Goal: Task Accomplishment & Management: Manage account settings

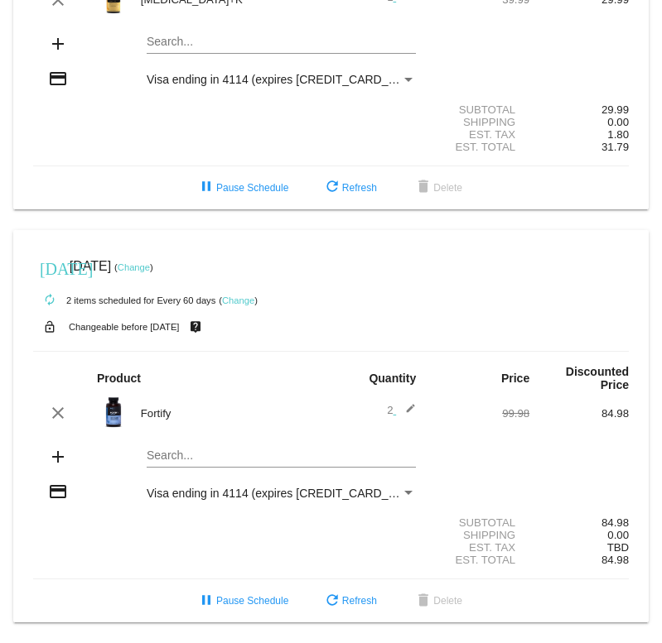
scroll to position [218, 0]
click at [411, 407] on mat-icon "edit" at bounding box center [406, 413] width 20 height 20
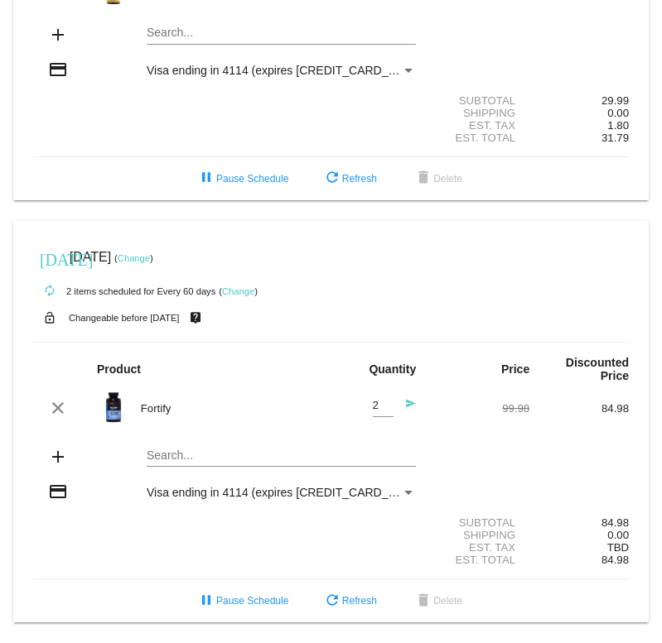
click at [377, 406] on input "2" at bounding box center [383, 406] width 21 height 12
type input "1"
click at [349, 607] on span "refresh Refresh" at bounding box center [349, 601] width 55 height 12
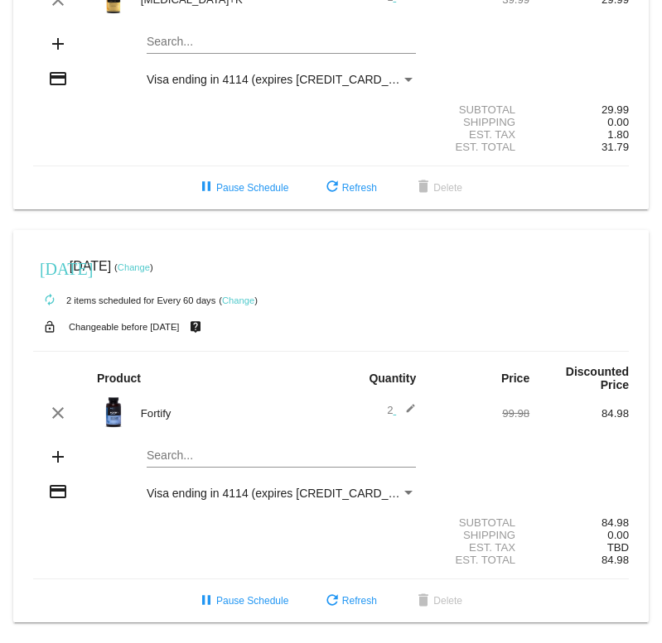
click at [416, 403] on div "2 edit" at bounding box center [379, 413] width 99 height 20
click at [414, 403] on mat-icon "edit" at bounding box center [406, 413] width 20 height 20
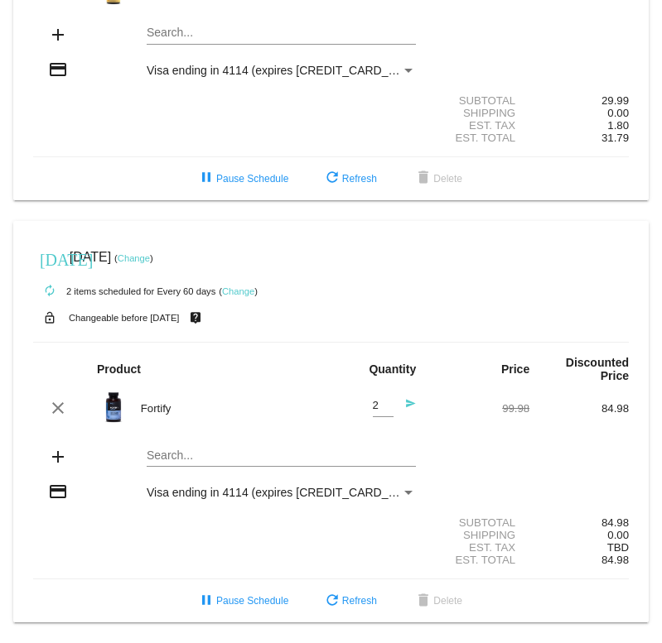
click at [416, 412] on mat-icon "send" at bounding box center [406, 408] width 20 height 20
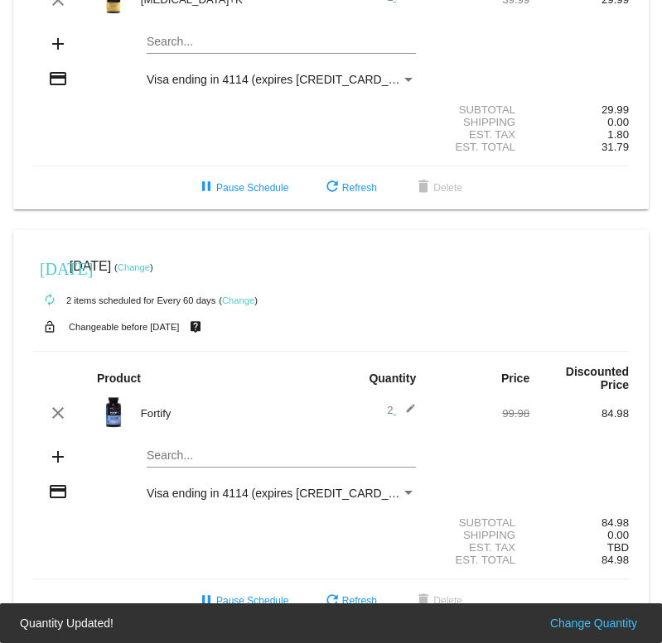
click at [421, 403] on div "2 edit" at bounding box center [379, 413] width 99 height 20
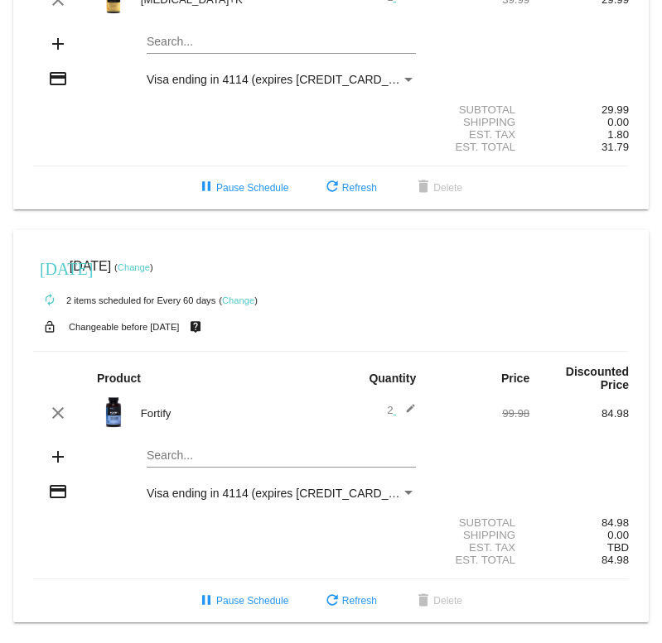
click at [408, 403] on mat-icon "edit" at bounding box center [406, 413] width 20 height 20
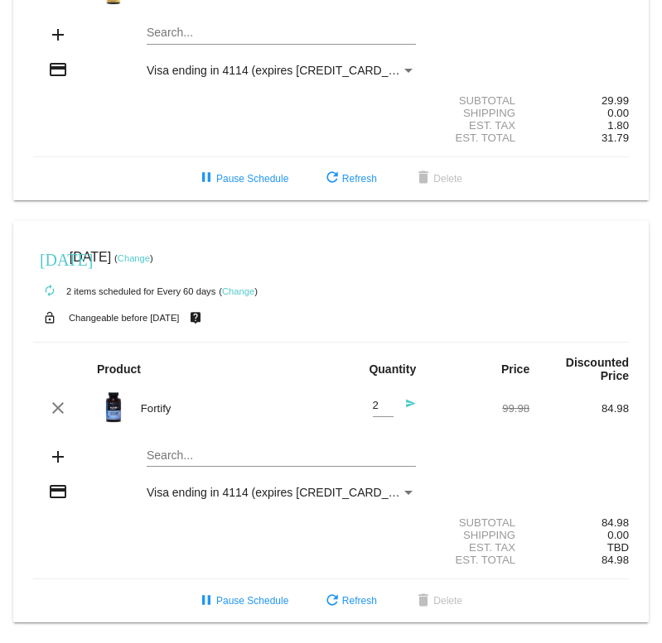
click at [383, 401] on input "2" at bounding box center [383, 406] width 21 height 12
type input "1"
click at [414, 409] on mat-icon "send" at bounding box center [406, 408] width 20 height 20
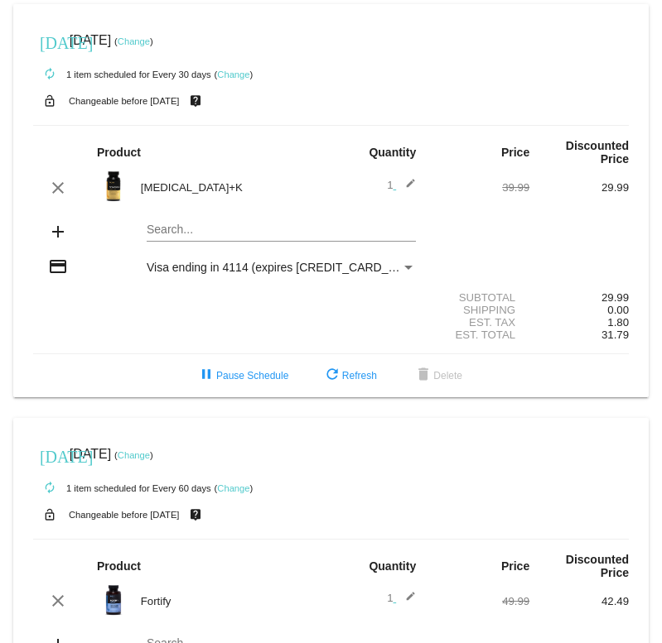
scroll to position [0, 0]
click at [150, 460] on link "Change" at bounding box center [134, 455] width 32 height 10
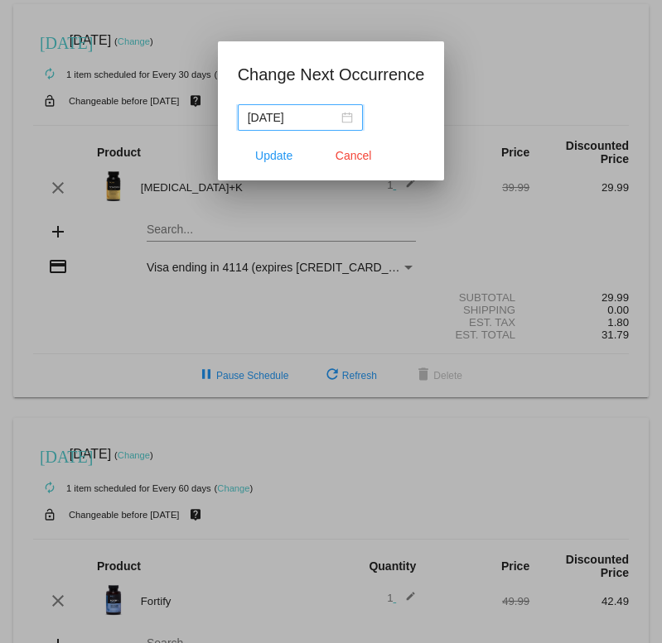
click at [330, 118] on div "[DATE]" at bounding box center [300, 117] width 105 height 18
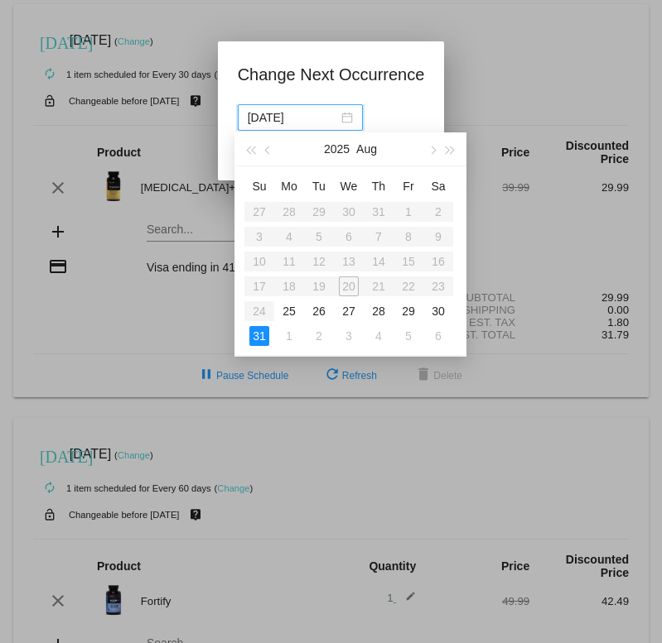
click at [431, 146] on button "button" at bounding box center [431, 148] width 18 height 33
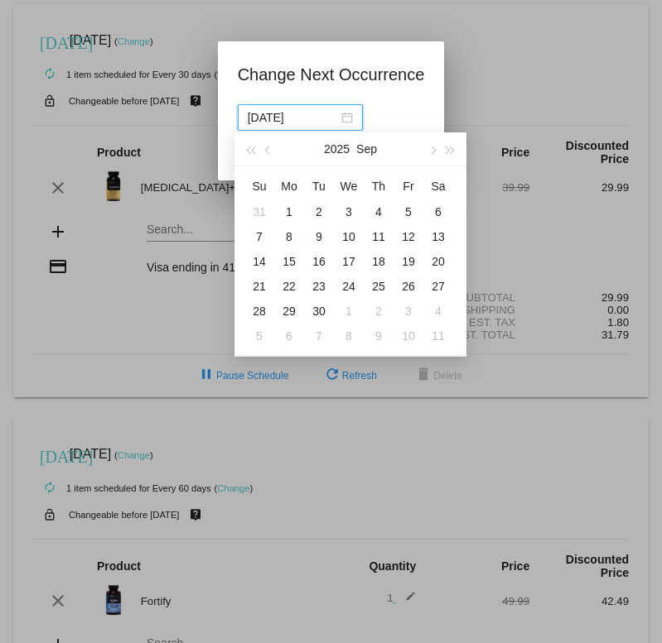
click at [344, 214] on div "3" at bounding box center [349, 212] width 20 height 20
type input "[DATE]"
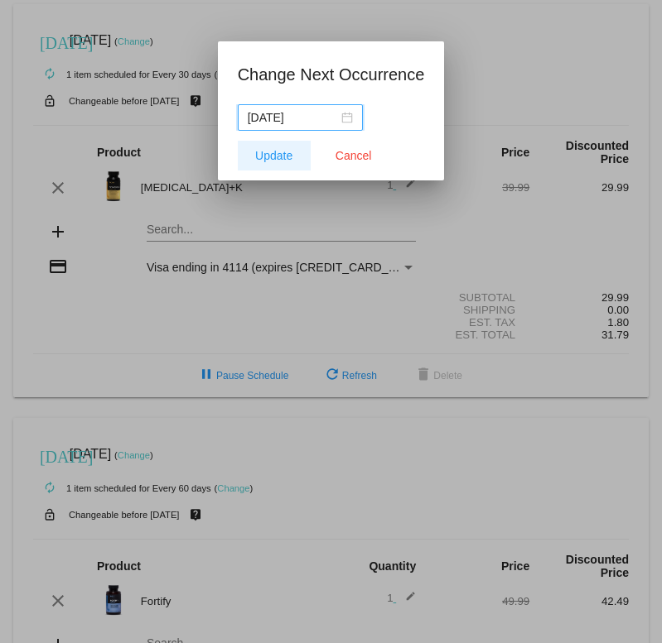
click at [276, 158] on span "Update" at bounding box center [273, 155] width 37 height 13
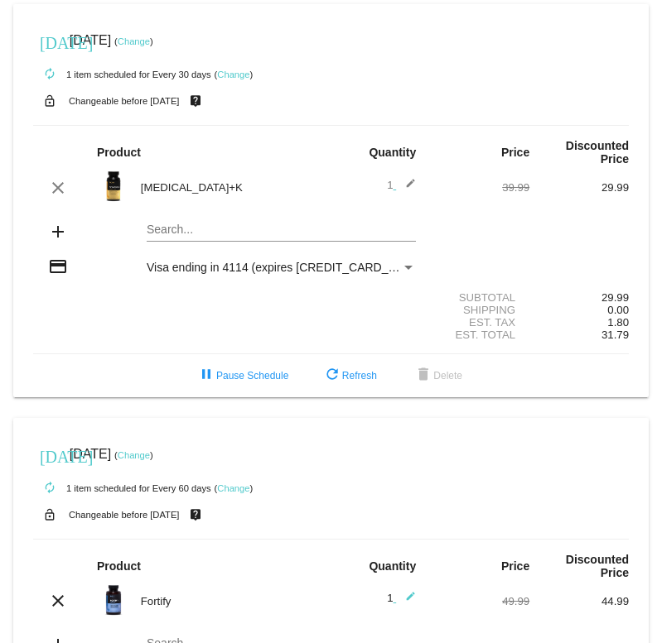
click at [60, 242] on mat-icon "add" at bounding box center [58, 232] width 20 height 20
click at [70, 233] on div "add" at bounding box center [58, 233] width 50 height 22
click at [70, 244] on div "add" at bounding box center [58, 233] width 50 height 22
click at [200, 242] on mat-card "[DATE] [DATE] ( Change ) autorenew 1 item scheduled for Every 30 days ( Change …" at bounding box center [330, 200] width 635 height 393
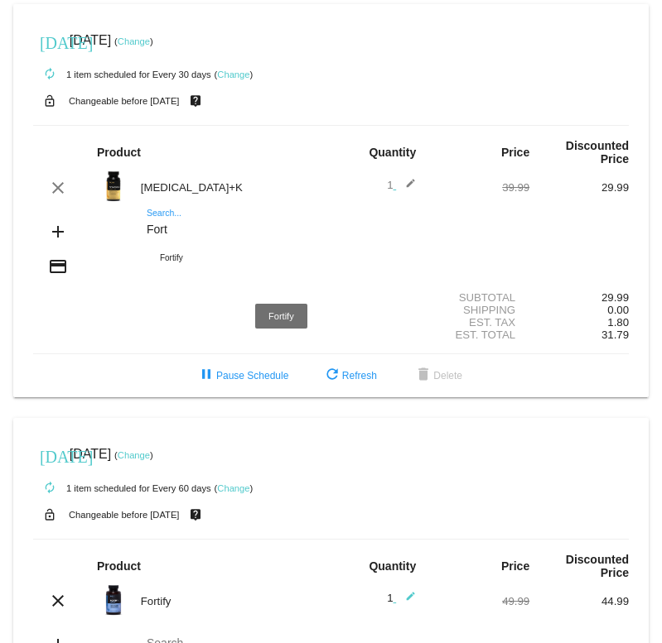
type input "Fort"
click at [181, 267] on div "Fortify" at bounding box center [281, 258] width 269 height 40
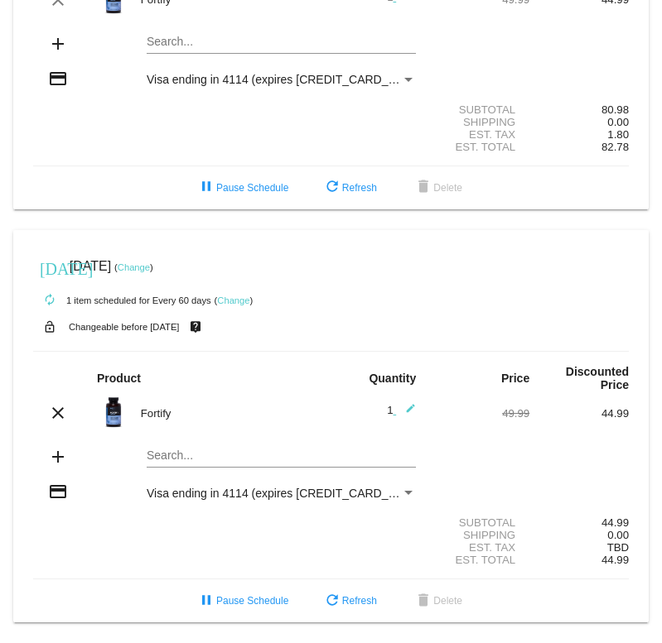
scroll to position [258, 0]
click at [58, 403] on mat-icon "clear" at bounding box center [58, 413] width 20 height 20
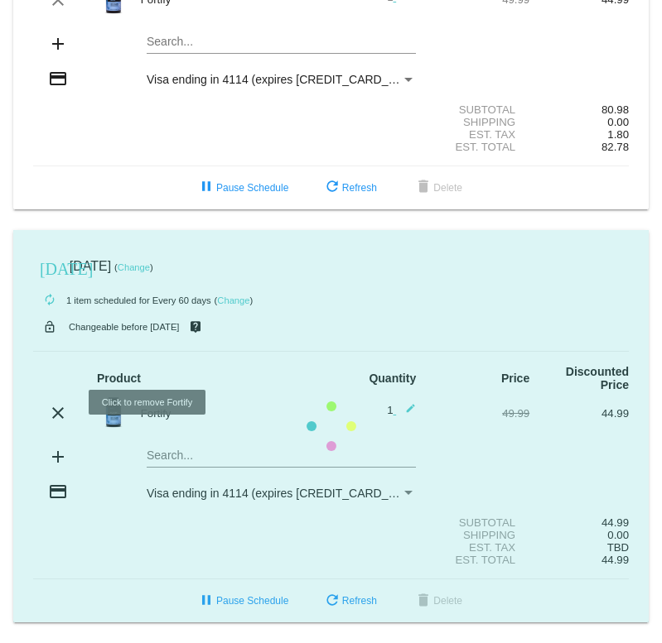
scroll to position [198, 0]
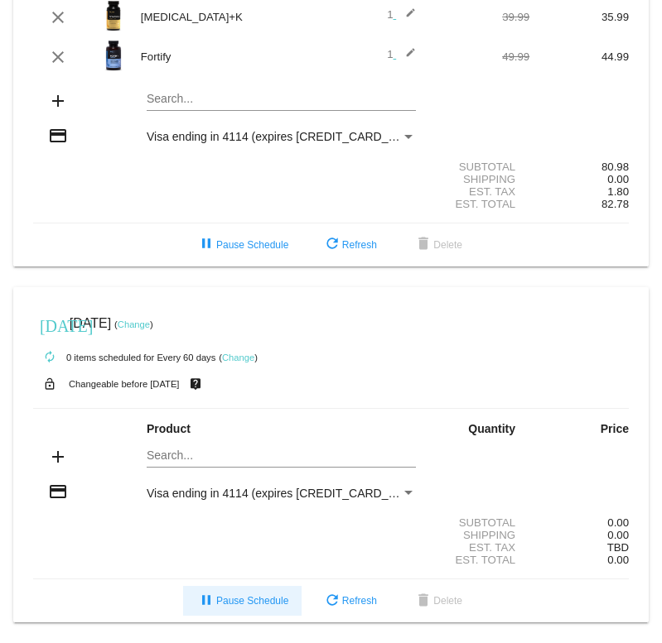
click at [238, 598] on span "pause Pause Schedule" at bounding box center [242, 601] width 92 height 12
